Goal: Transaction & Acquisition: Purchase product/service

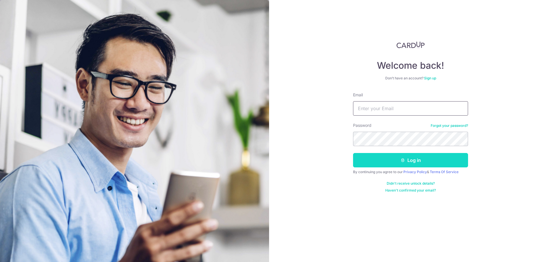
type input "kelynang88@gmail.com"
click at [403, 161] on icon "submit" at bounding box center [403, 160] width 5 height 5
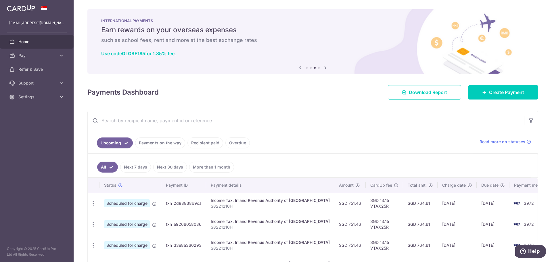
click at [298, 68] on icon at bounding box center [300, 67] width 7 height 7
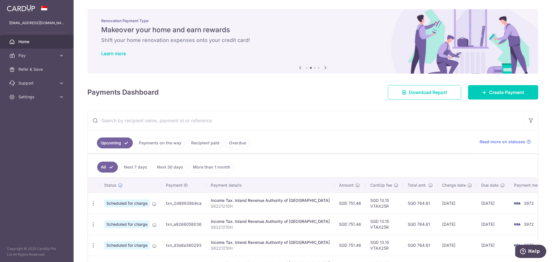
click at [298, 68] on icon at bounding box center [300, 67] width 7 height 7
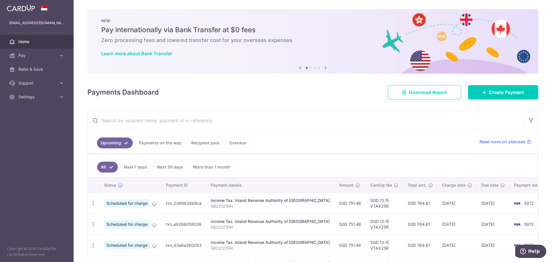
click at [298, 68] on icon at bounding box center [300, 67] width 7 height 7
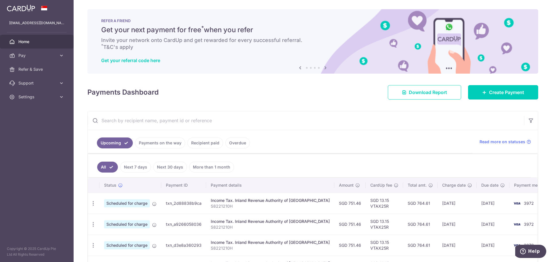
click at [298, 68] on icon at bounding box center [300, 67] width 7 height 7
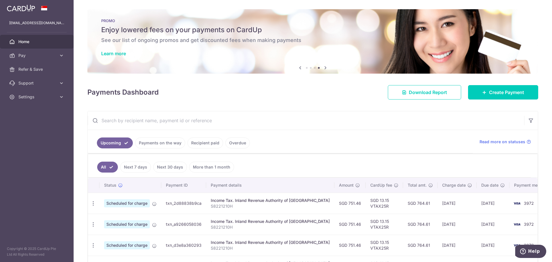
click at [298, 68] on icon at bounding box center [300, 67] width 7 height 7
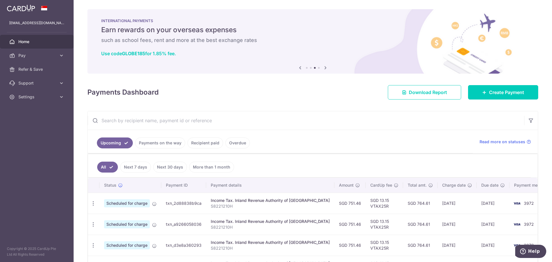
click at [325, 68] on icon at bounding box center [325, 67] width 7 height 7
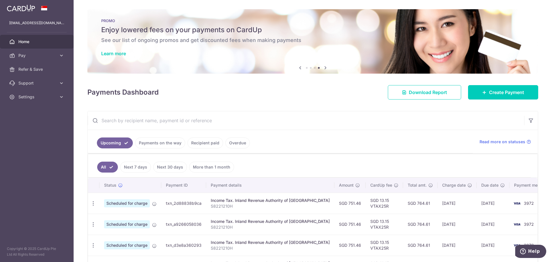
click at [322, 68] on icon at bounding box center [325, 67] width 7 height 7
click at [325, 65] on icon at bounding box center [325, 67] width 7 height 7
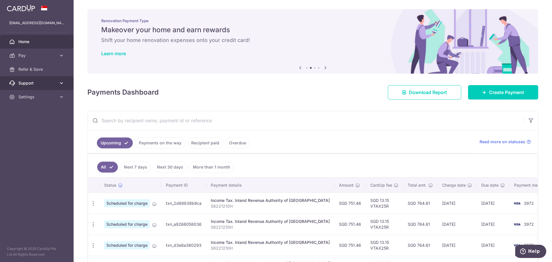
click at [54, 83] on span "Support" at bounding box center [37, 83] width 38 height 6
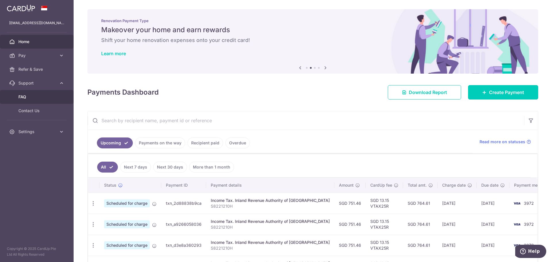
click at [30, 97] on span "FAQ" at bounding box center [37, 97] width 38 height 6
click at [491, 94] on span "Create Payment" at bounding box center [506, 92] width 35 height 7
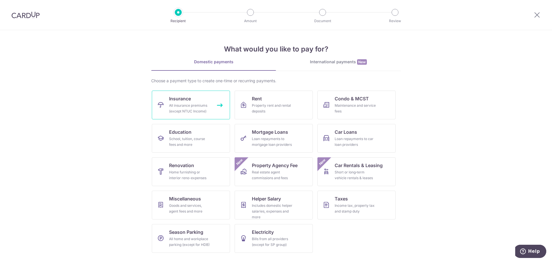
click at [180, 106] on div "All insurance premiums (except NTUC Income)" at bounding box center [189, 109] width 41 height 12
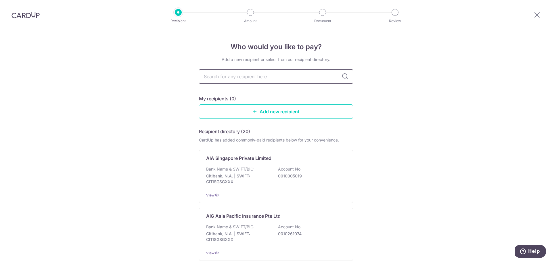
click at [268, 76] on input "text" at bounding box center [276, 76] width 154 height 14
type input "tokio"
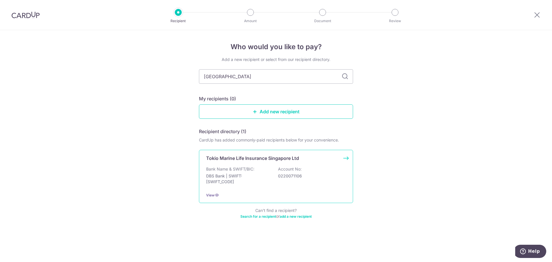
click at [235, 171] on p "Bank Name & SWIFT/BIC:" at bounding box center [230, 169] width 48 height 6
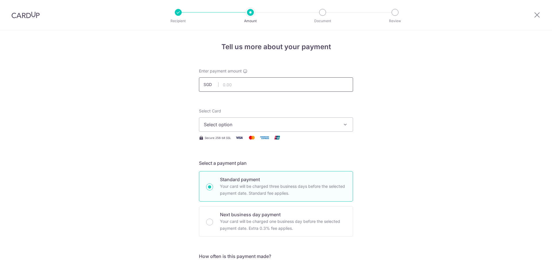
drag, startPoint x: 0, startPoint y: 0, endPoint x: 241, endPoint y: 86, distance: 255.9
click at [241, 85] on input "text" at bounding box center [276, 84] width 154 height 14
click at [284, 125] on span "Select option" at bounding box center [271, 124] width 134 height 7
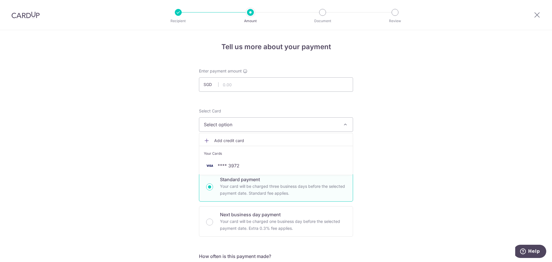
click at [240, 139] on span "Add credit card" at bounding box center [281, 141] width 134 height 6
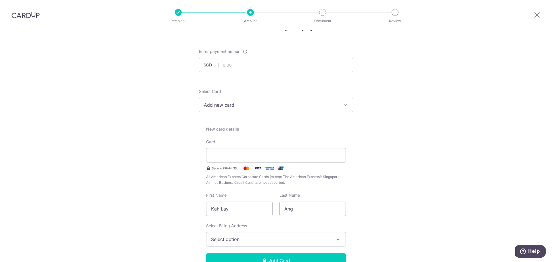
scroll to position [58, 0]
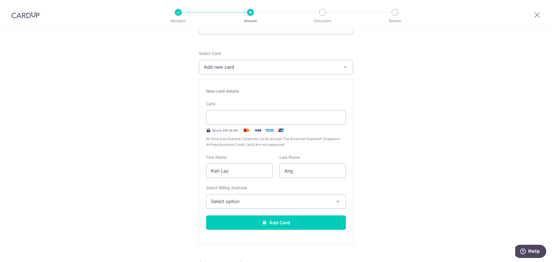
click at [316, 200] on span "Select option" at bounding box center [271, 201] width 120 height 7
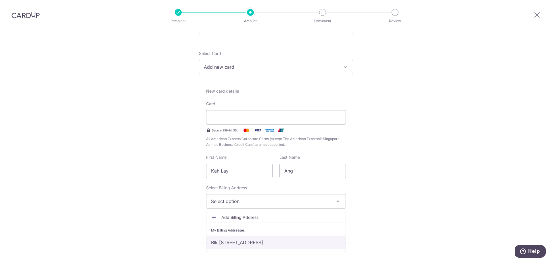
click at [260, 243] on link "Blk 274C Punggol Place, #13-826, Singapore, Singapore-823274" at bounding box center [276, 243] width 139 height 14
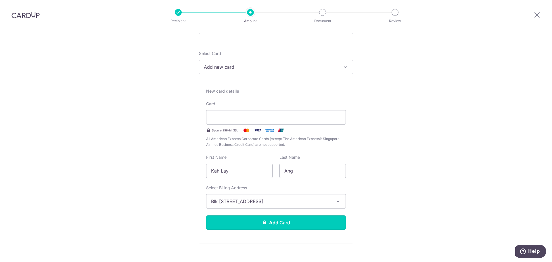
click at [274, 224] on button "Add Card" at bounding box center [276, 222] width 140 height 14
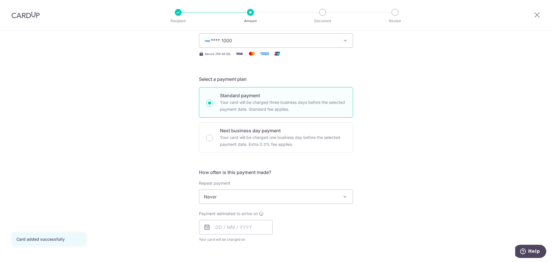
scroll to position [86, 0]
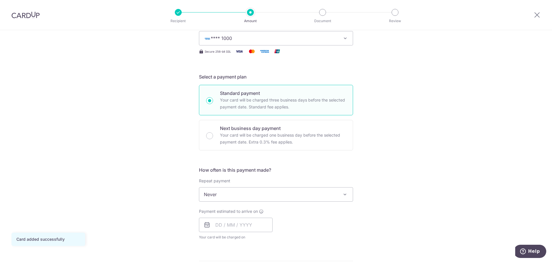
click at [329, 197] on span "Never" at bounding box center [276, 195] width 154 height 14
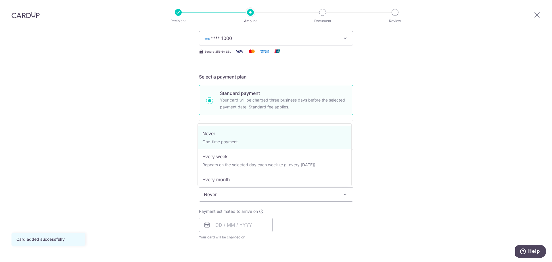
click at [415, 181] on div "Tell us more about your payment Enter payment amount SGD Card added successfull…" at bounding box center [276, 204] width 552 height 520
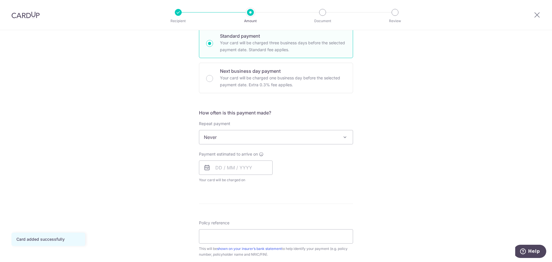
scroll to position [144, 0]
click at [217, 167] on input "text" at bounding box center [236, 167] width 74 height 14
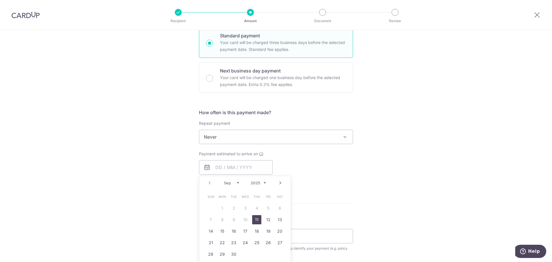
click at [322, 179] on div "Payment estimated to arrive on Prev Next Sep Oct Nov Dec 2025 2026 2027 2028 20…" at bounding box center [276, 167] width 161 height 32
click at [215, 168] on input "text" at bounding box center [236, 167] width 74 height 14
click at [318, 173] on div "Payment estimated to arrive on Prev Next Sep Oct Nov Dec 2025 2026 2027 2028 20…" at bounding box center [276, 167] width 161 height 32
click at [217, 167] on input "text" at bounding box center [236, 167] width 74 height 14
click at [222, 232] on link "15" at bounding box center [222, 231] width 9 height 9
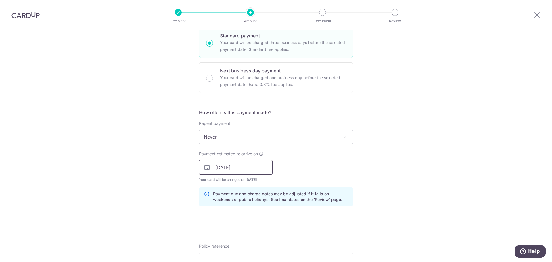
click at [243, 165] on input "15/09/2025" at bounding box center [236, 167] width 74 height 14
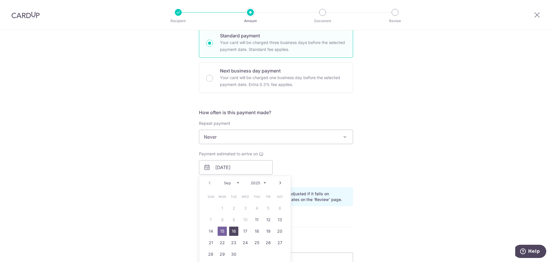
click at [235, 230] on link "16" at bounding box center [233, 231] width 9 height 9
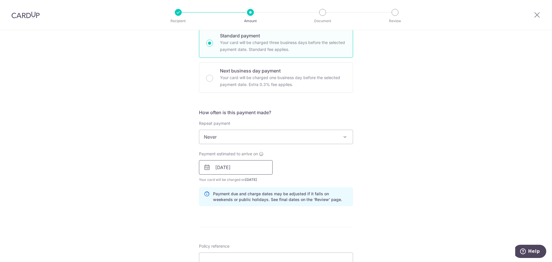
click at [248, 165] on input "16/09/2025" at bounding box center [236, 167] width 74 height 14
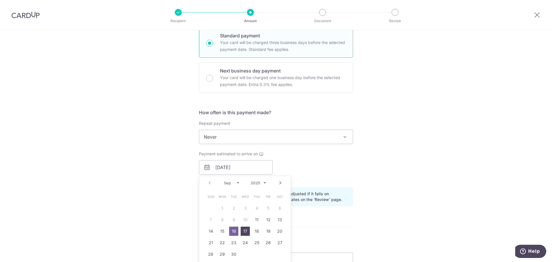
click at [244, 231] on link "17" at bounding box center [245, 231] width 9 height 9
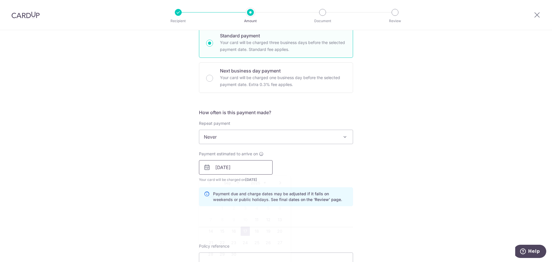
click at [252, 165] on input "17/09/2025" at bounding box center [236, 167] width 74 height 14
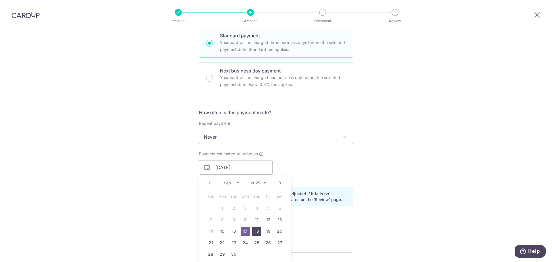
click at [259, 232] on link "18" at bounding box center [256, 231] width 9 height 9
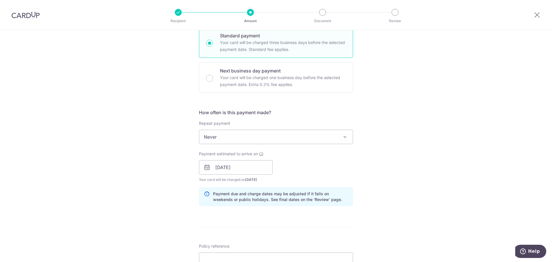
click at [300, 182] on div "Payment estimated to arrive on 18/09/2025 Prev Next Sep Oct Nov Dec 2025 2026 2…" at bounding box center [276, 167] width 161 height 32
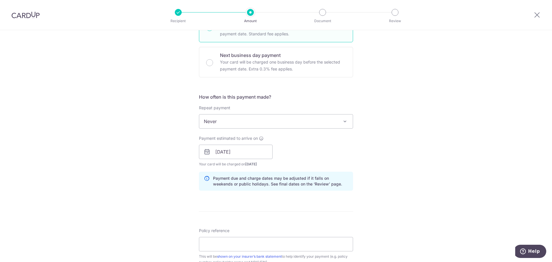
scroll to position [173, 0]
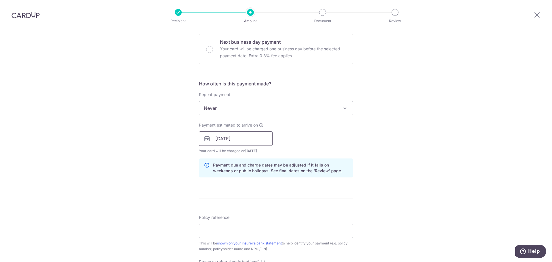
click at [259, 139] on input "18/09/2025" at bounding box center [236, 138] width 74 height 14
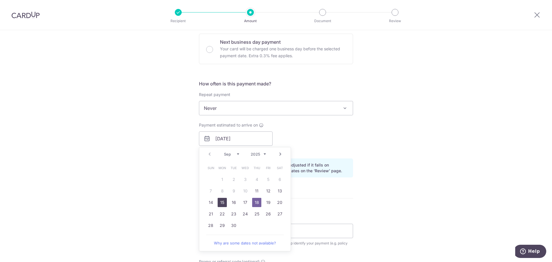
click at [219, 203] on link "15" at bounding box center [222, 202] width 9 height 9
type input "15/09/2025"
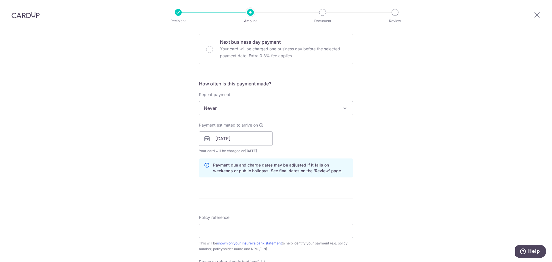
click at [287, 203] on form "Enter payment amount SGD Card added successfully Select Card **** 1000 Add cred…" at bounding box center [276, 135] width 154 height 479
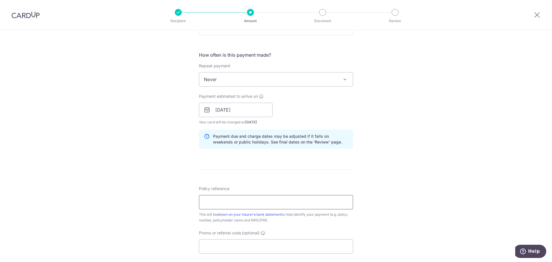
click at [235, 203] on input "Policy reference" at bounding box center [276, 202] width 154 height 14
paste input "00246342"
type input "00246342"
click at [279, 178] on form "Enter payment amount SGD Card added successfully Select Card **** 1000 Add cred…" at bounding box center [276, 106] width 154 height 479
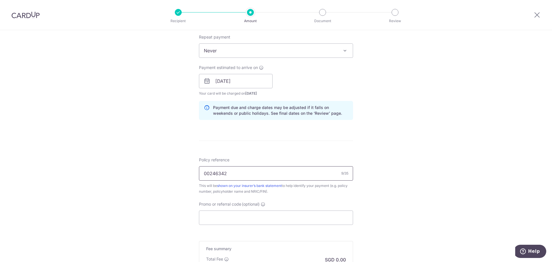
click at [251, 173] on input "00246342" at bounding box center [276, 173] width 154 height 14
click at [226, 174] on input "00246342" at bounding box center [276, 173] width 154 height 14
click at [249, 218] on input "Promo or referral code (optional)" at bounding box center [276, 218] width 154 height 14
paste input "25AMEX18"
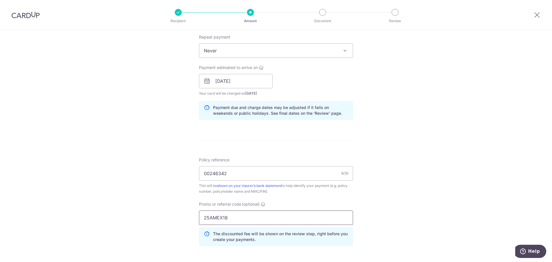
type input "25AMEX18"
click at [386, 203] on div "Tell us more about your payment Enter payment amount SGD Card added successfull…" at bounding box center [276, 85] width 552 height 570
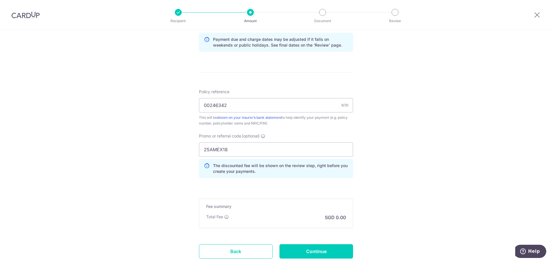
scroll to position [316, 0]
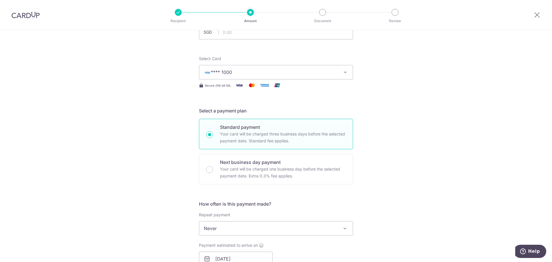
scroll to position [0, 0]
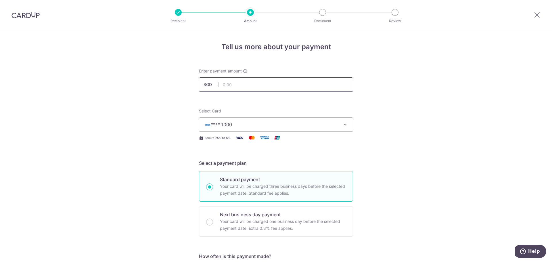
click at [237, 85] on input "text" at bounding box center [276, 84] width 154 height 14
paste input "150.15"
type input "150.15"
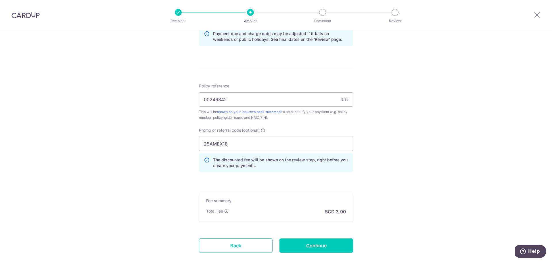
scroll to position [338, 0]
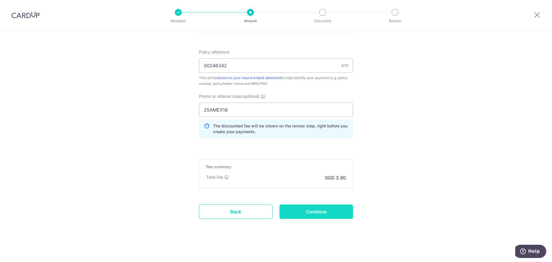
click at [312, 211] on input "Continue" at bounding box center [317, 212] width 74 height 14
type input "Create Schedule"
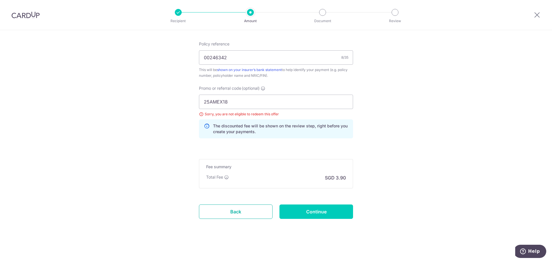
drag, startPoint x: 228, startPoint y: 210, endPoint x: 303, endPoint y: 26, distance: 198.9
click at [228, 209] on link "Back" at bounding box center [236, 212] width 74 height 14
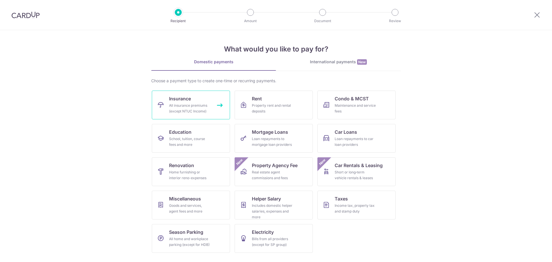
click at [189, 101] on span "Insurance" at bounding box center [180, 98] width 22 height 7
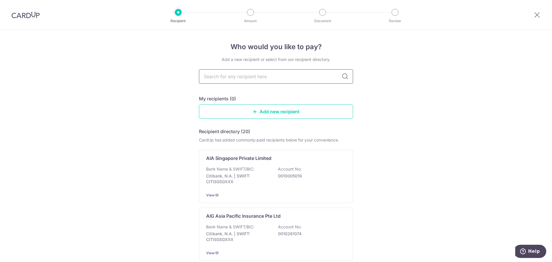
click at [255, 78] on input "text" at bounding box center [276, 76] width 154 height 14
type input "[GEOGRAPHIC_DATA]"
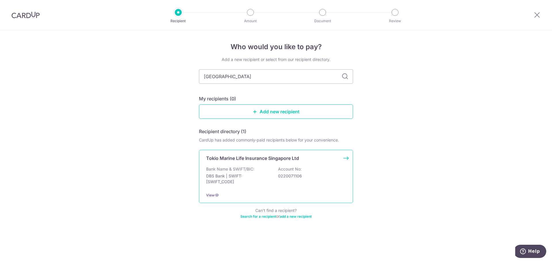
click at [240, 173] on p "DBS Bank | SWIFT: [SWIFT_CODE]" at bounding box center [238, 179] width 64 height 12
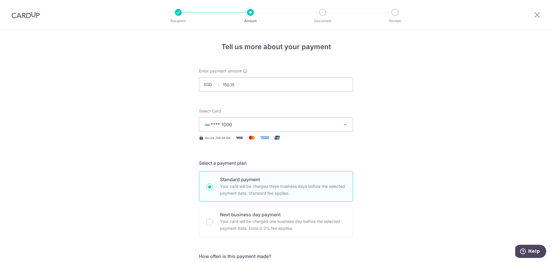
click at [337, 123] on button "**** 1000" at bounding box center [276, 124] width 154 height 14
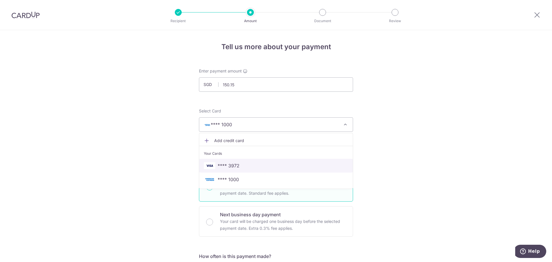
click at [234, 167] on span "**** 3972" at bounding box center [229, 165] width 22 height 7
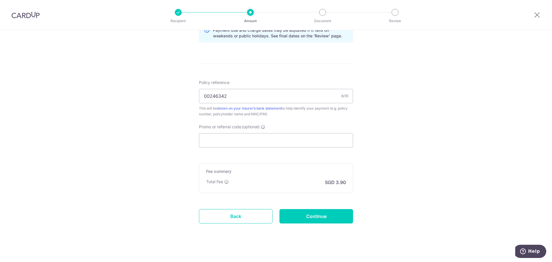
scroll to position [312, 0]
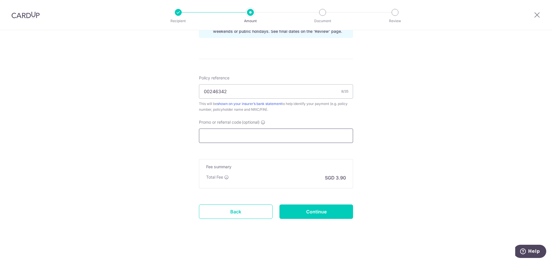
click at [266, 139] on input "Promo or referral code (optional)" at bounding box center [276, 136] width 154 height 14
paste input "OFF225"
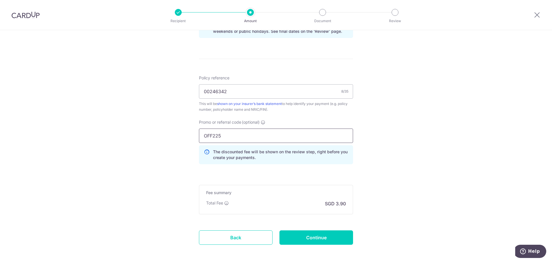
type input "OFF225"
click at [366, 167] on div "Tell us more about your payment Enter payment amount SGD 150.15 150.15 Select C…" at bounding box center [276, 3] width 552 height 570
click at [312, 235] on input "Continue" at bounding box center [317, 237] width 74 height 14
type input "Update Schedule"
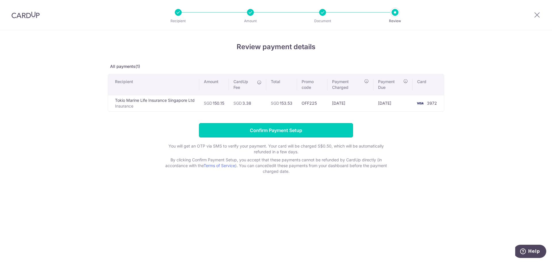
click at [283, 129] on input "Confirm Payment Setup" at bounding box center [276, 130] width 154 height 14
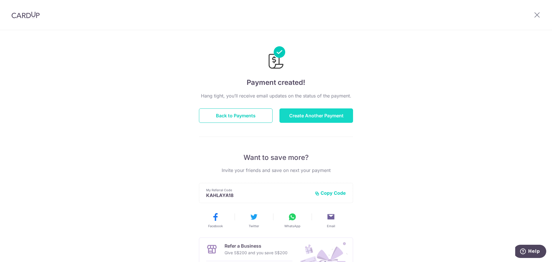
click at [299, 114] on button "Create Another Payment" at bounding box center [317, 115] width 74 height 14
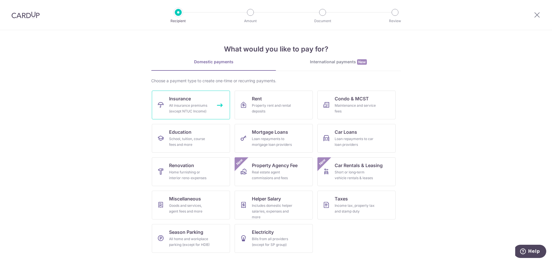
click at [178, 105] on div "All insurance premiums (except NTUC Income)" at bounding box center [189, 109] width 41 height 12
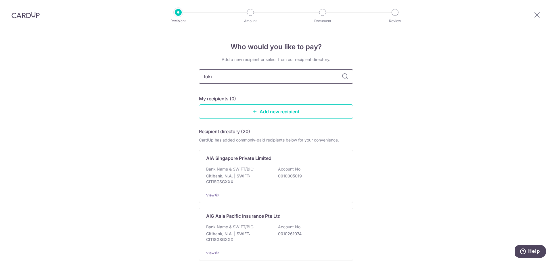
type input "tokio"
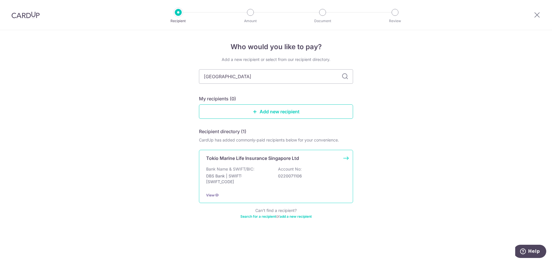
click at [248, 167] on p "Bank Name & SWIFT/BIC:" at bounding box center [230, 169] width 48 height 6
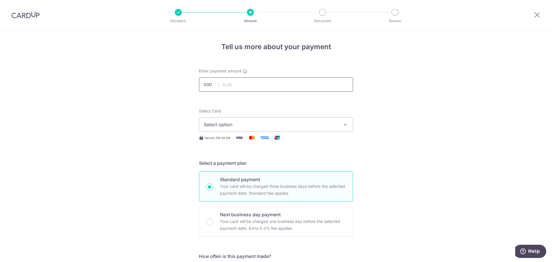
click at [249, 85] on input "text" at bounding box center [276, 84] width 154 height 14
paste input "149.05"
type input "149.05"
click at [232, 125] on span "Select option" at bounding box center [271, 124] width 134 height 7
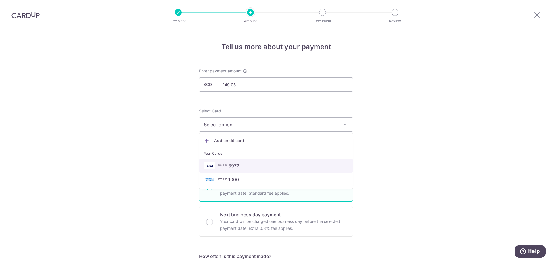
drag, startPoint x: 228, startPoint y: 167, endPoint x: 350, endPoint y: 152, distance: 123.5
click at [228, 166] on span "**** 3972" at bounding box center [229, 165] width 22 height 7
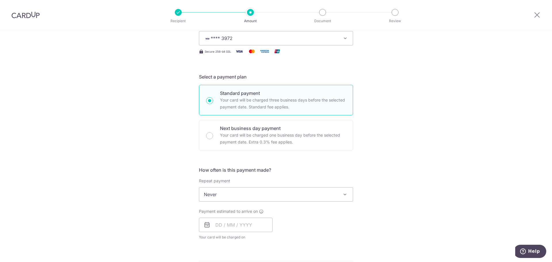
scroll to position [115, 0]
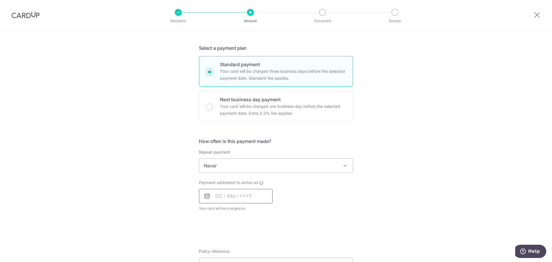
click at [219, 197] on input "text" at bounding box center [236, 196] width 74 height 14
drag, startPoint x: 220, startPoint y: 260, endPoint x: 330, endPoint y: 191, distance: 129.9
click at [220, 260] on link "15" at bounding box center [222, 259] width 9 height 9
type input "15/09/2025"
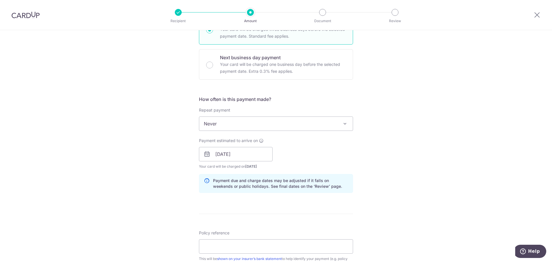
scroll to position [230, 0]
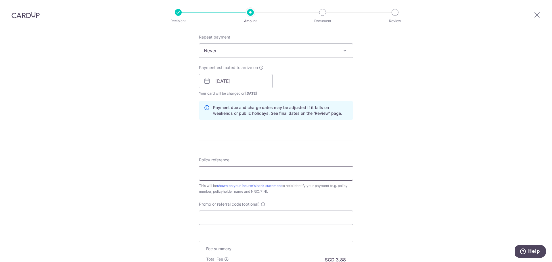
click at [256, 176] on input "Policy reference" at bounding box center [276, 173] width 154 height 14
paste input "00108090"
type input "00108090"
click at [171, 165] on div "Tell us more about your payment Enter payment amount SGD 149.05 149.05 Select C…" at bounding box center [276, 72] width 552 height 544
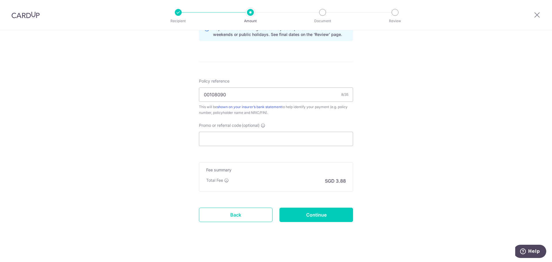
scroll to position [312, 0]
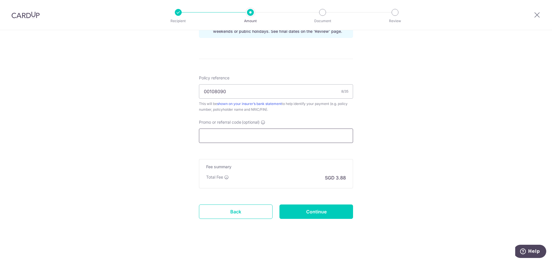
click at [308, 132] on input "Promo or referral code (optional)" at bounding box center [276, 136] width 154 height 14
paste input "OFF225"
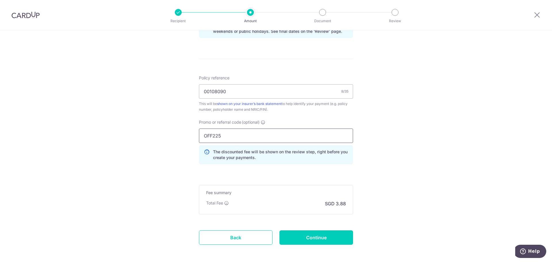
type input "OFF225"
click at [404, 126] on div "Tell us more about your payment Enter payment amount SGD 149.05 149.05 Select C…" at bounding box center [276, 3] width 552 height 570
click at [324, 238] on input "Continue" at bounding box center [317, 237] width 74 height 14
type input "Create Schedule"
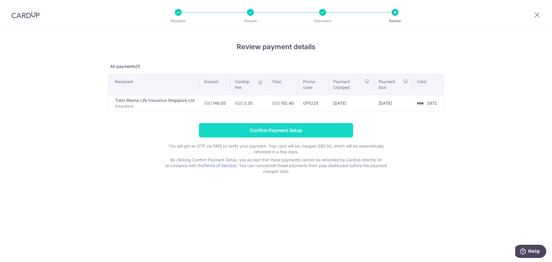
click at [282, 129] on input "Confirm Payment Setup" at bounding box center [276, 130] width 154 height 14
